Goal: Navigation & Orientation: Find specific page/section

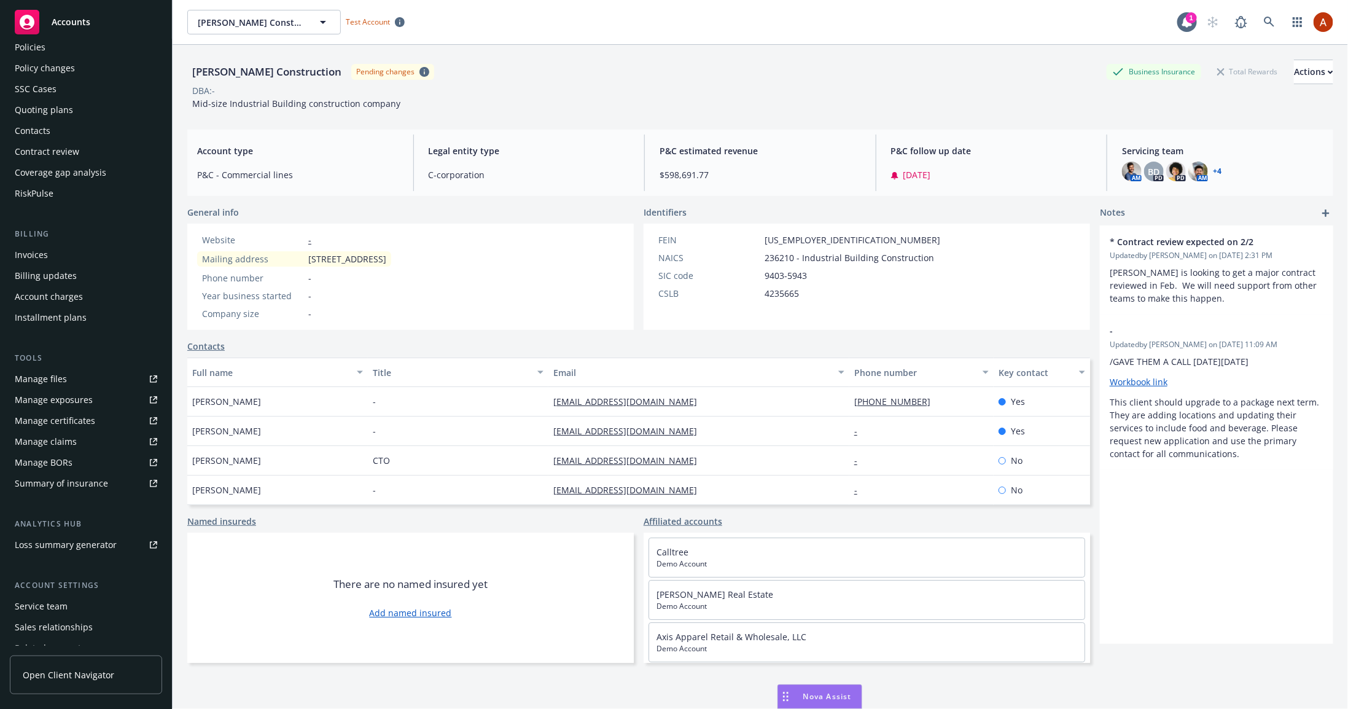
scroll to position [59, 0]
click at [58, 456] on div "Manage BORs" at bounding box center [44, 462] width 58 height 20
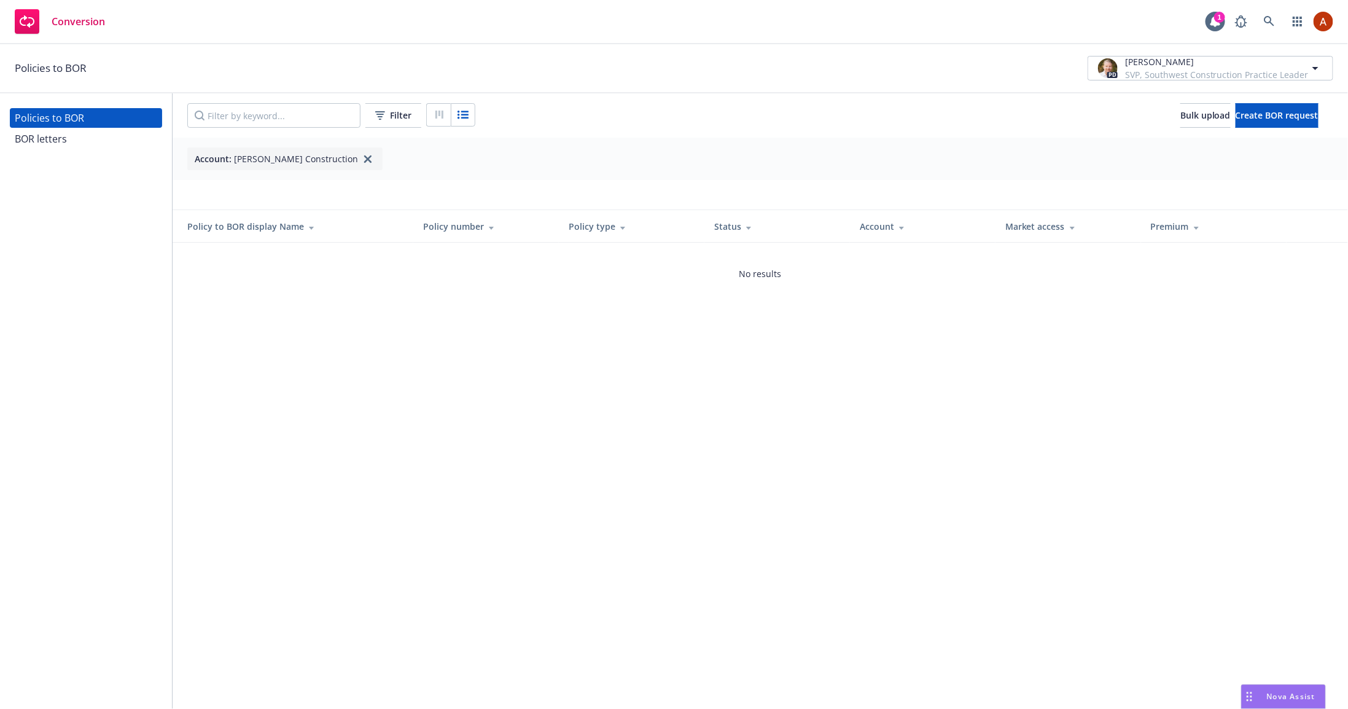
click at [68, 139] on div "BOR letters" at bounding box center [86, 139] width 142 height 20
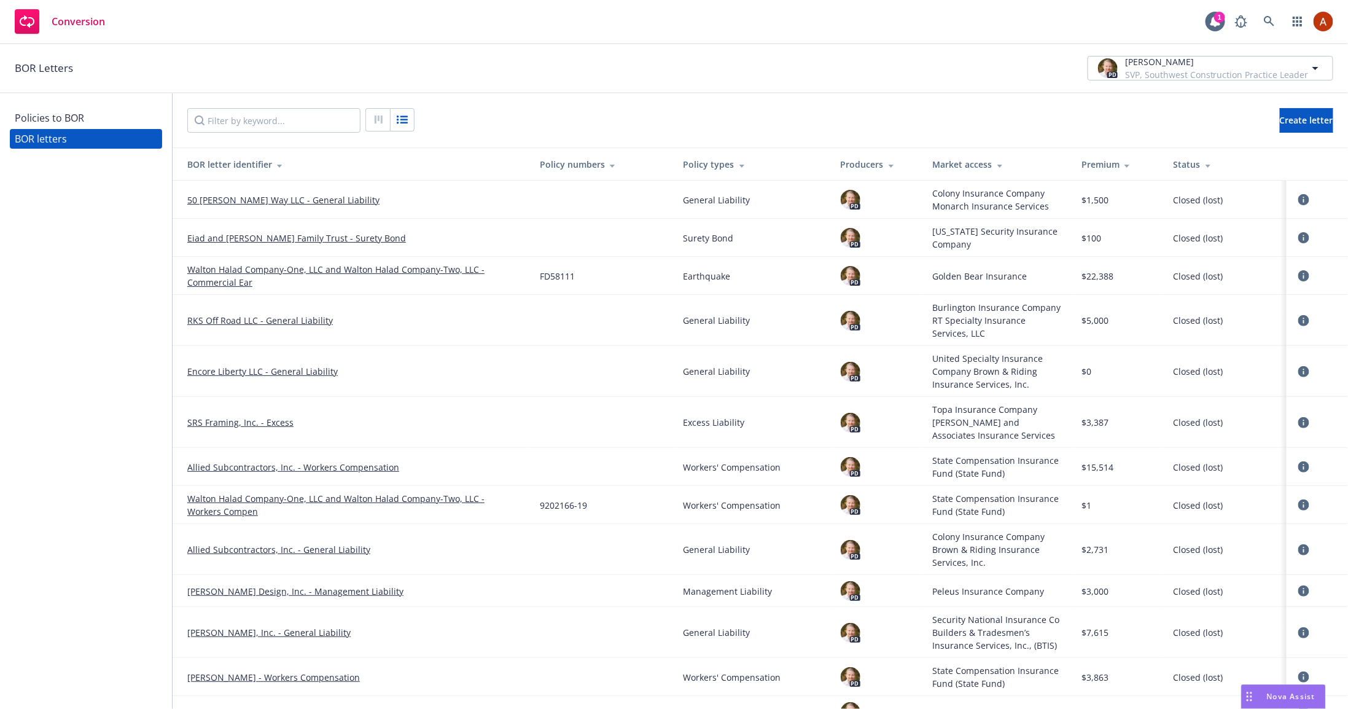
click at [34, 118] on div "Policies to BOR" at bounding box center [49, 118] width 69 height 20
drag, startPoint x: 34, startPoint y: 118, endPoint x: 33, endPoint y: 143, distance: 25.2
click at [34, 118] on div "Policies to BOR" at bounding box center [49, 118] width 69 height 20
click at [34, 120] on div "Policies to BOR" at bounding box center [49, 118] width 69 height 20
